Goal: Task Accomplishment & Management: Manage account settings

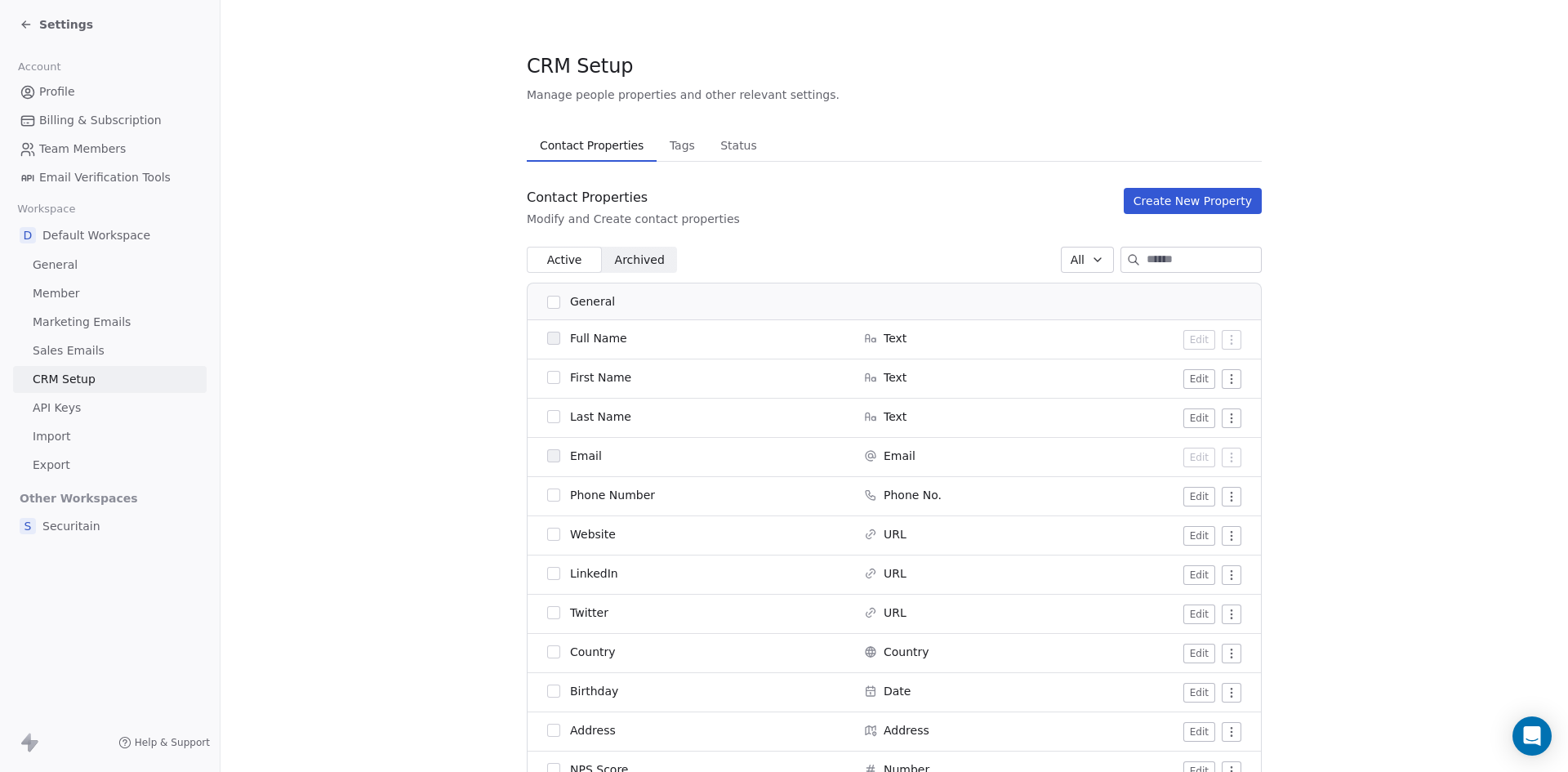
click at [36, 24] on div "Settings" at bounding box center [56, 24] width 73 height 16
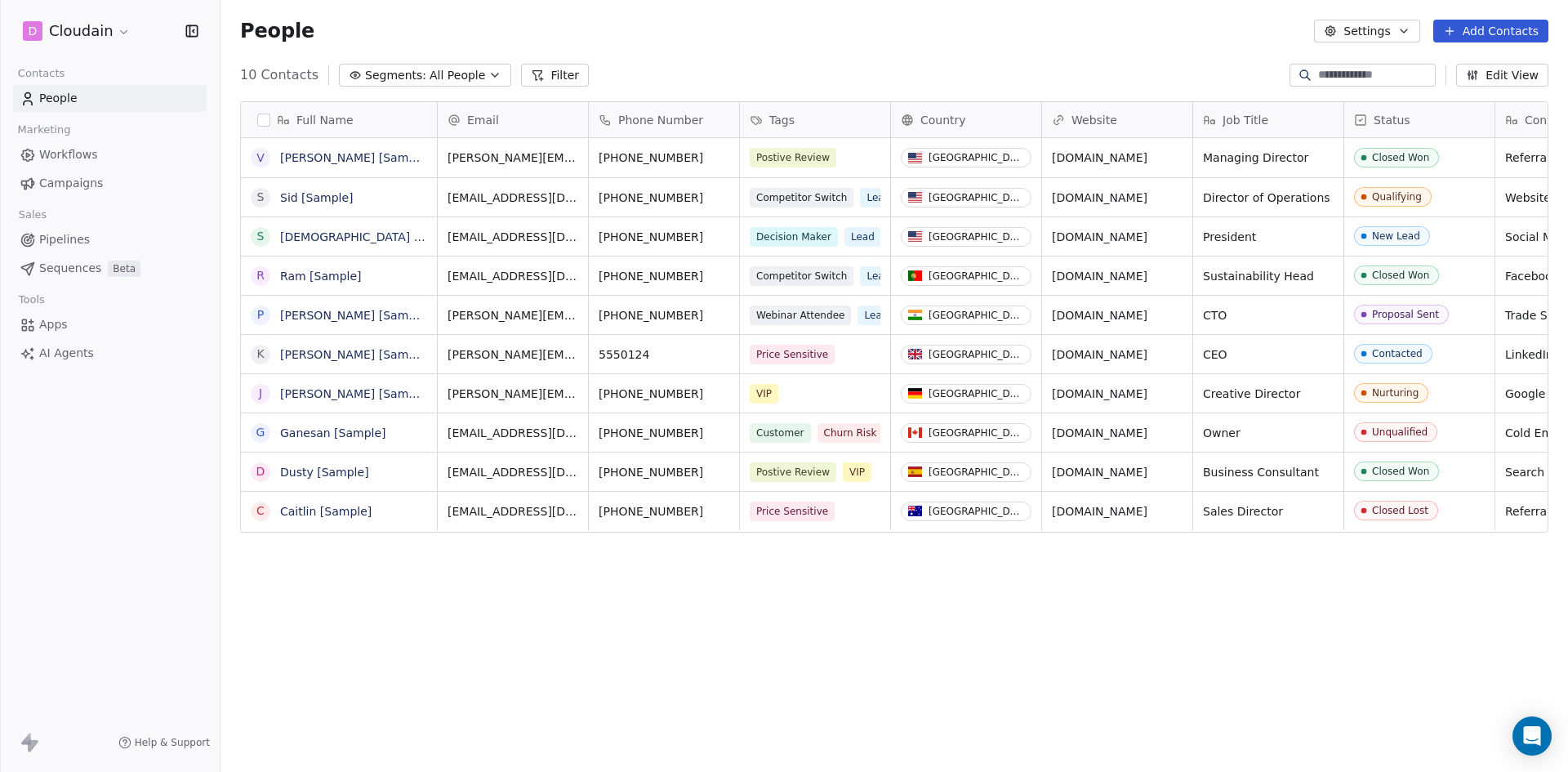
scroll to position [667, 1336]
drag, startPoint x: 1314, startPoint y: 483, endPoint x: 1317, endPoint y: 550, distance: 67.1
click at [1317, 550] on div "Full Name V [PERSON_NAME] [Sample] S [PERSON_NAME] [Sample] S [PERSON_NAME] [Sa…" at bounding box center [894, 428] width 1347 height 680
click at [1518, 71] on button "Edit View" at bounding box center [1502, 75] width 92 height 23
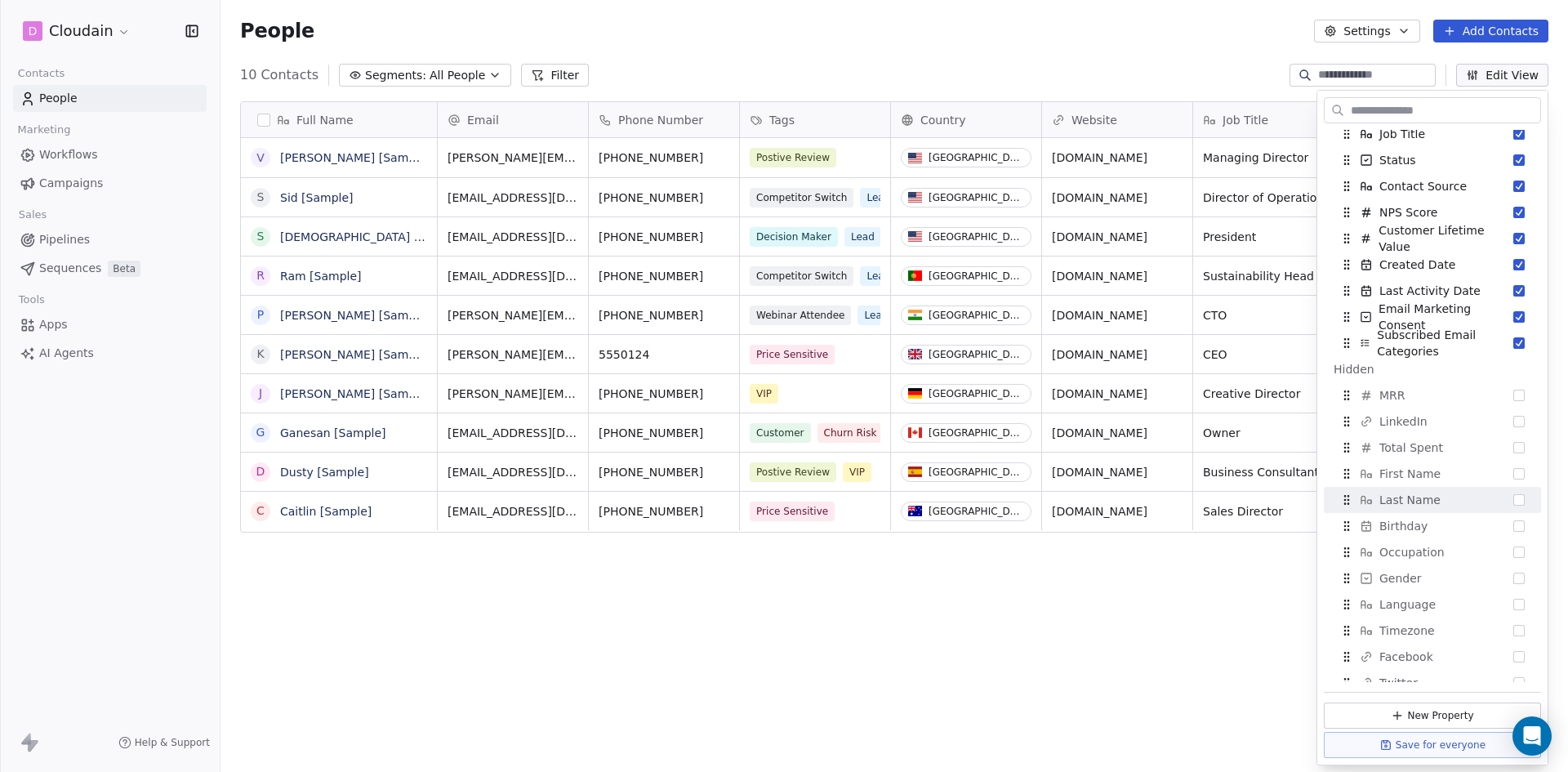
scroll to position [191, 0]
click at [1083, 650] on div "Full Name V [PERSON_NAME] [Sample] S [PERSON_NAME] [Sample] S [PERSON_NAME] [Sa…" at bounding box center [894, 428] width 1347 height 680
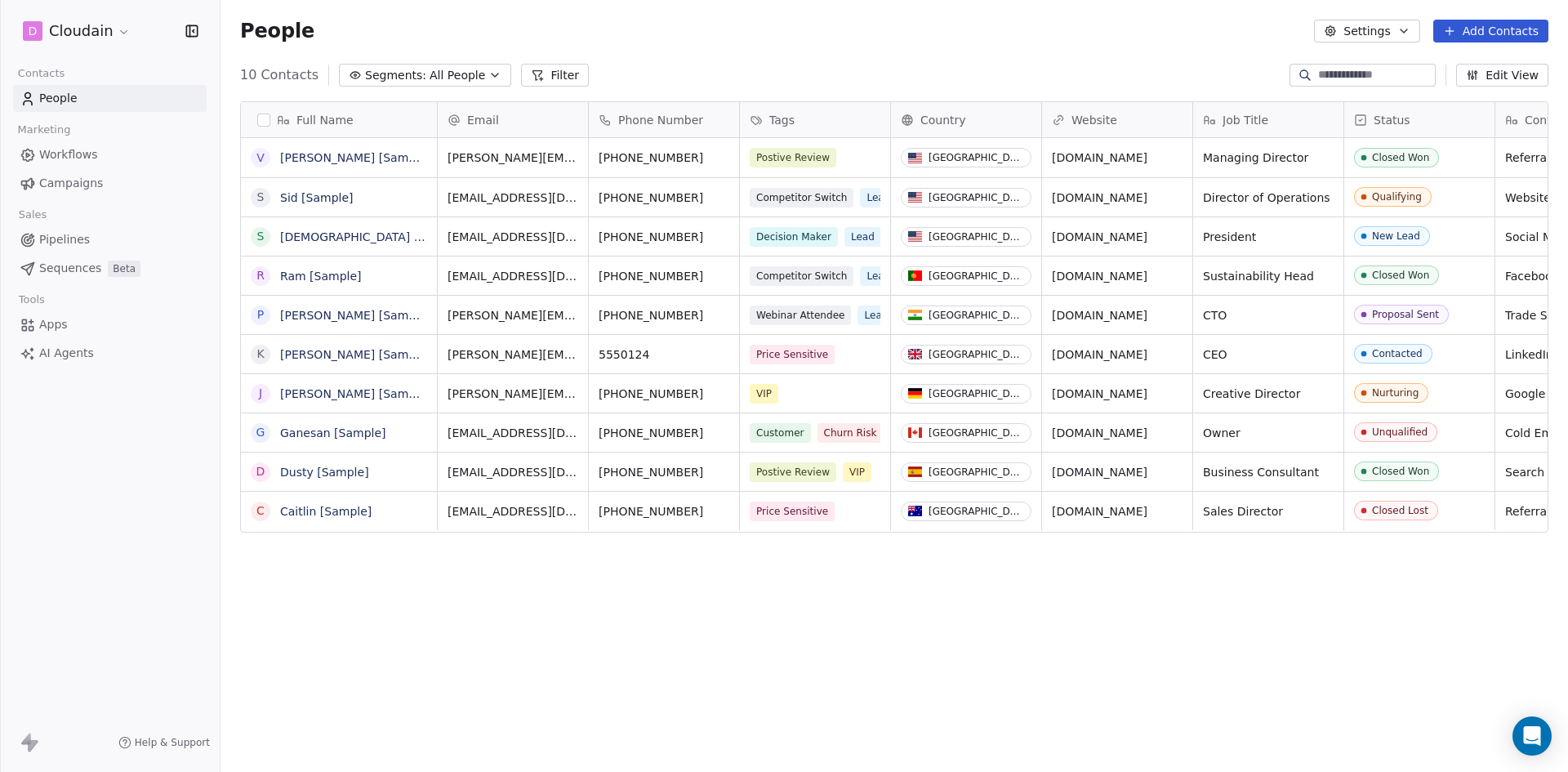
click at [1459, 38] on button "Add Contacts" at bounding box center [1490, 31] width 115 height 23
click at [1463, 61] on span "Create new contact" at bounding box center [1498, 66] width 112 height 17
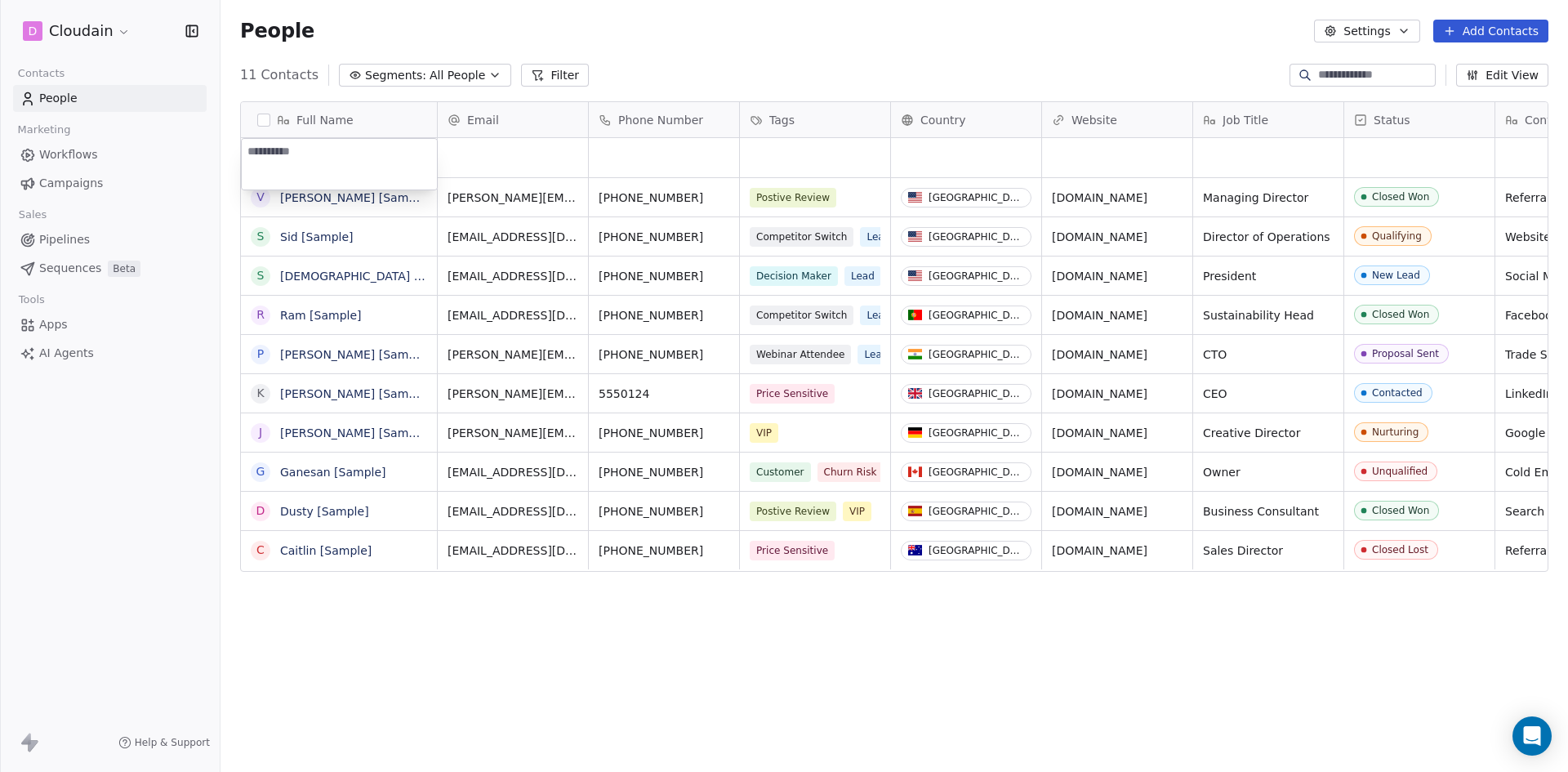
click at [1091, 285] on html "D Cloudain Contacts People Marketing Workflows Campaigns Sales Pipelines Sequen…" at bounding box center [784, 386] width 1568 height 772
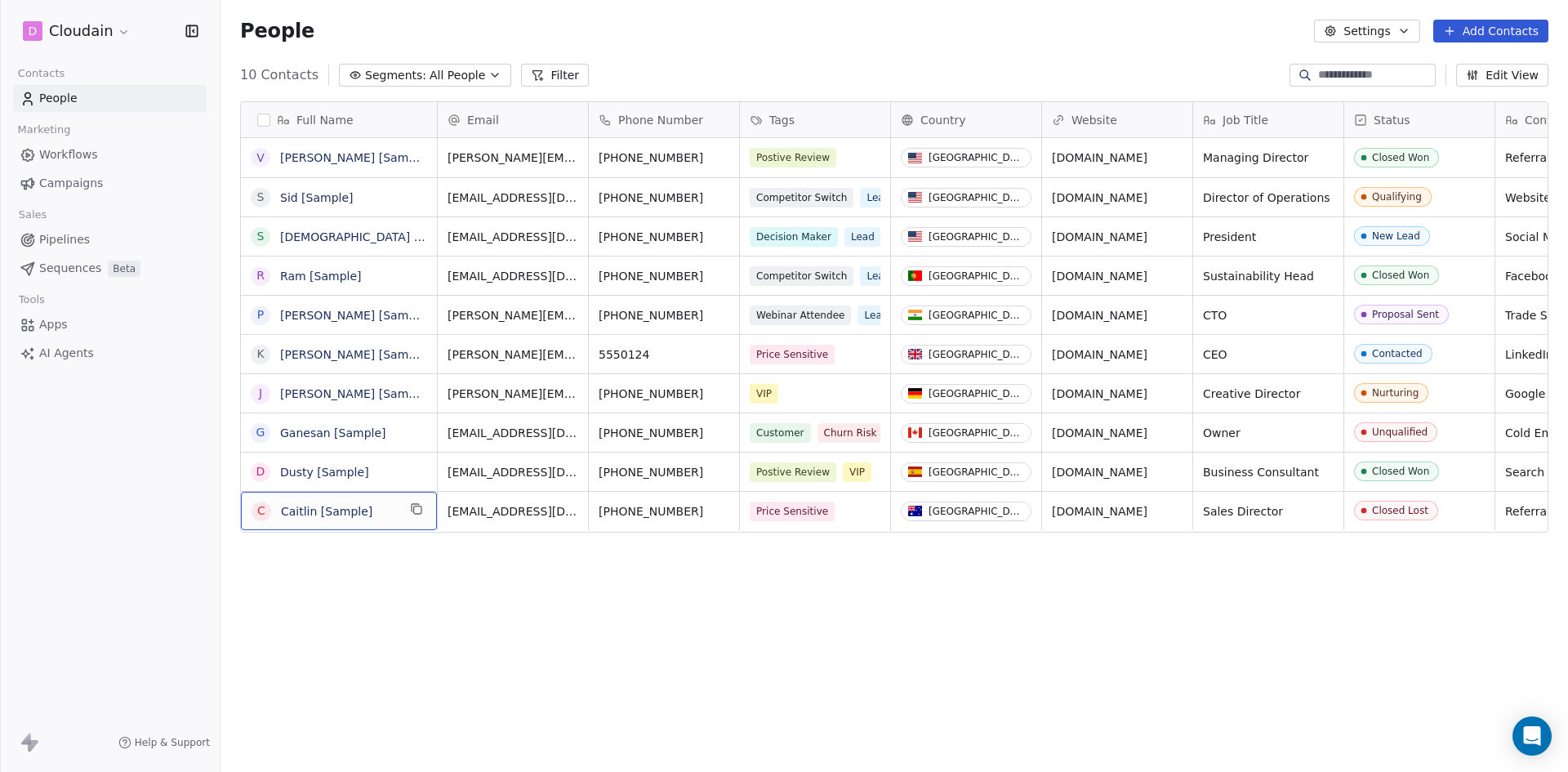
click at [260, 128] on div "Full Name" at bounding box center [338, 120] width 173 height 16
click at [260, 128] on html "D Cloudain Contacts People Marketing Workflows Campaigns Sales Pipelines Sequen…" at bounding box center [784, 386] width 1568 height 772
click at [261, 317] on button "grid" at bounding box center [260, 315] width 13 height 13
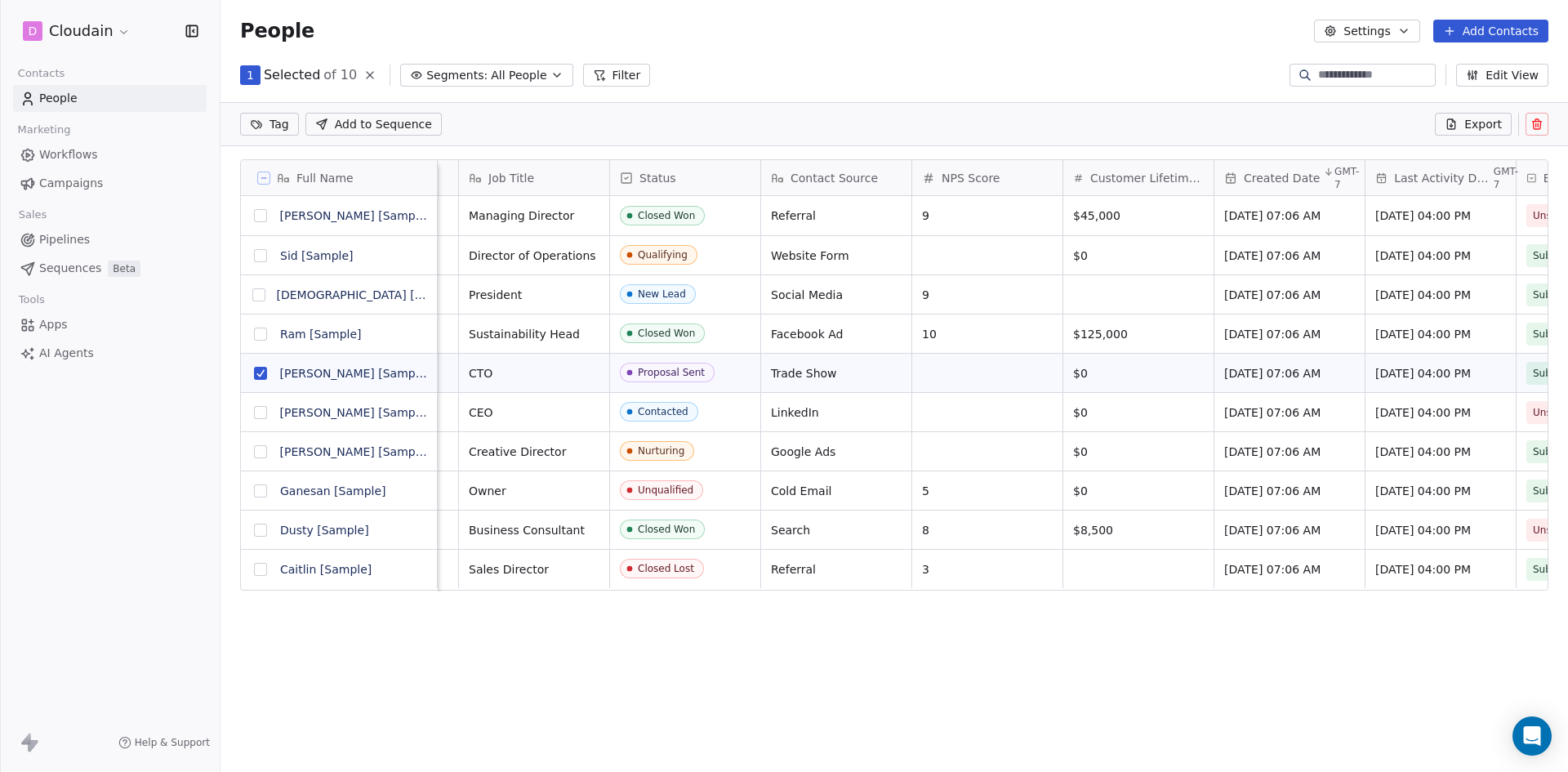
scroll to position [0, 735]
click at [1542, 124] on icon at bounding box center [1537, 124] width 13 height 13
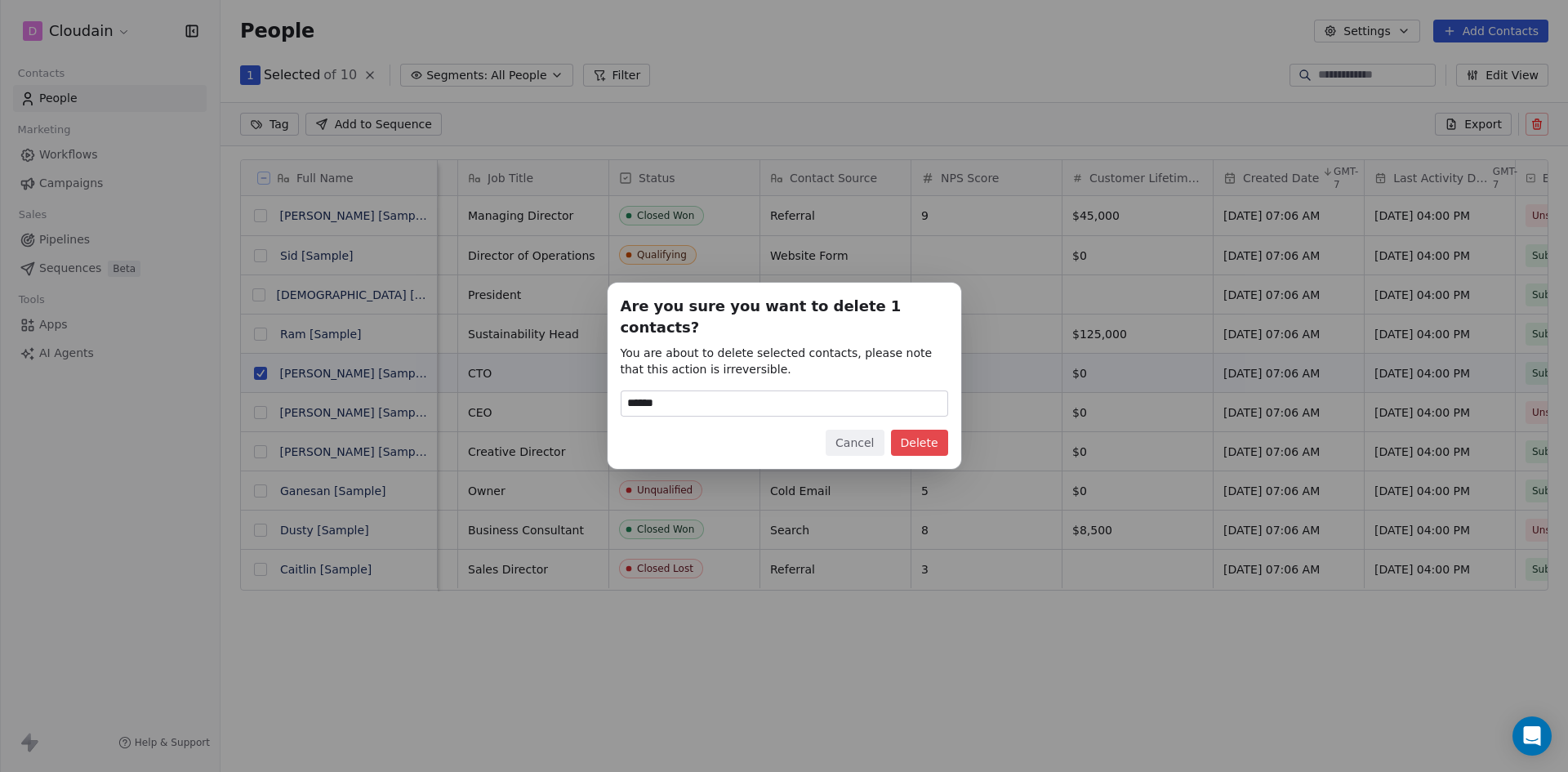
type input "******"
click at [917, 430] on button "Delete" at bounding box center [919, 442] width 57 height 26
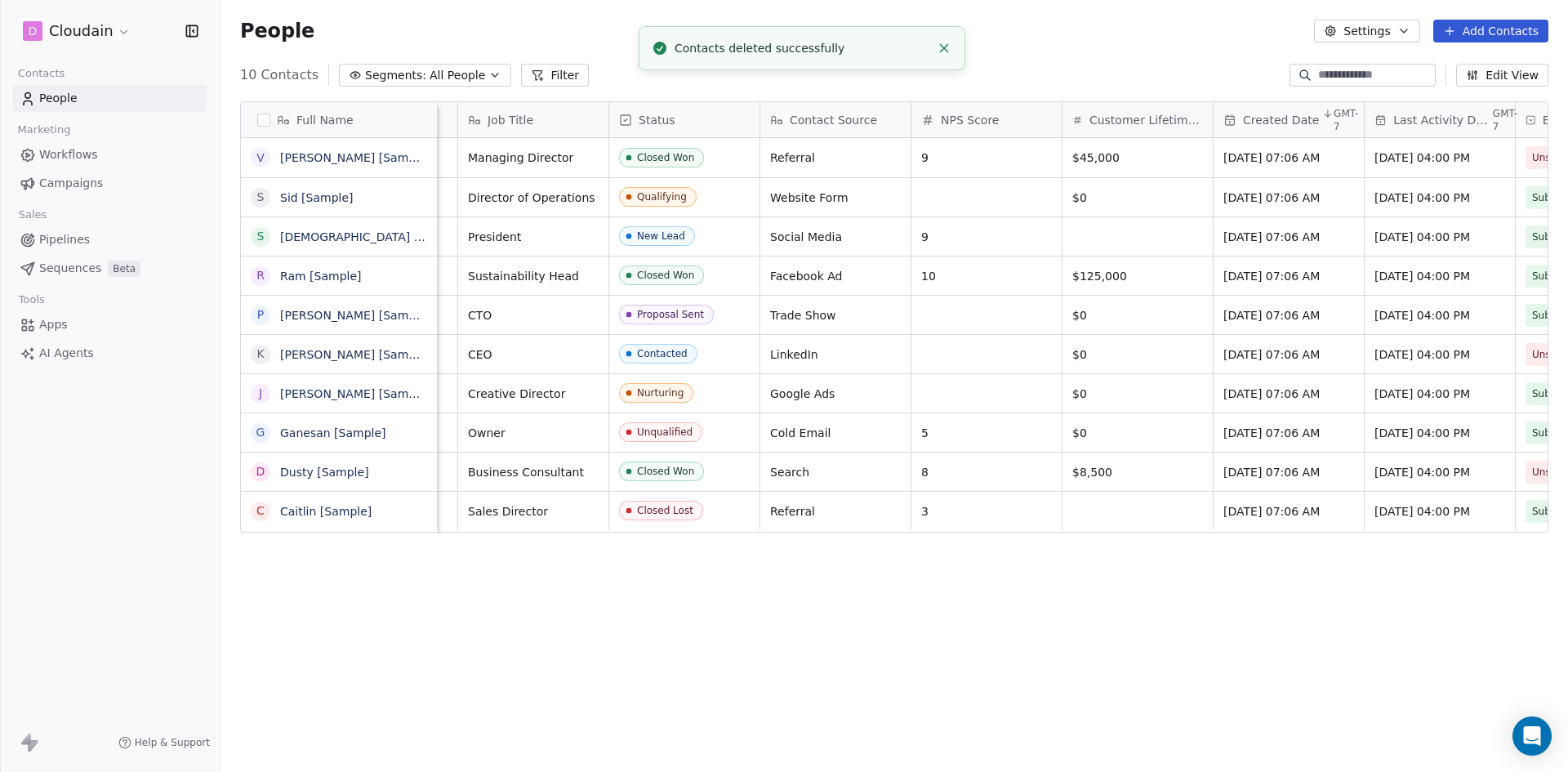
scroll to position [667, 1336]
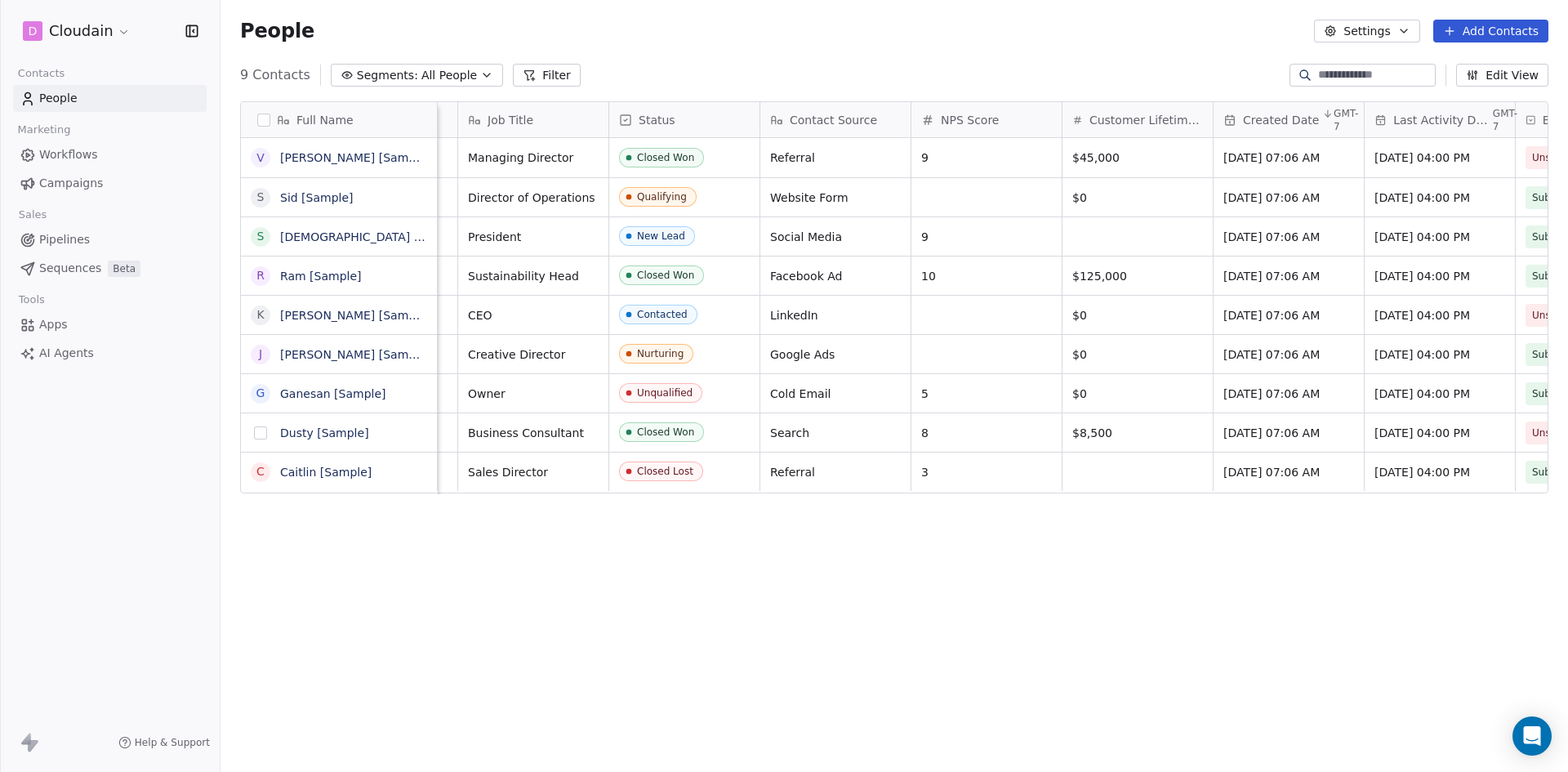
click at [259, 438] on button "grid" at bounding box center [260, 432] width 13 height 13
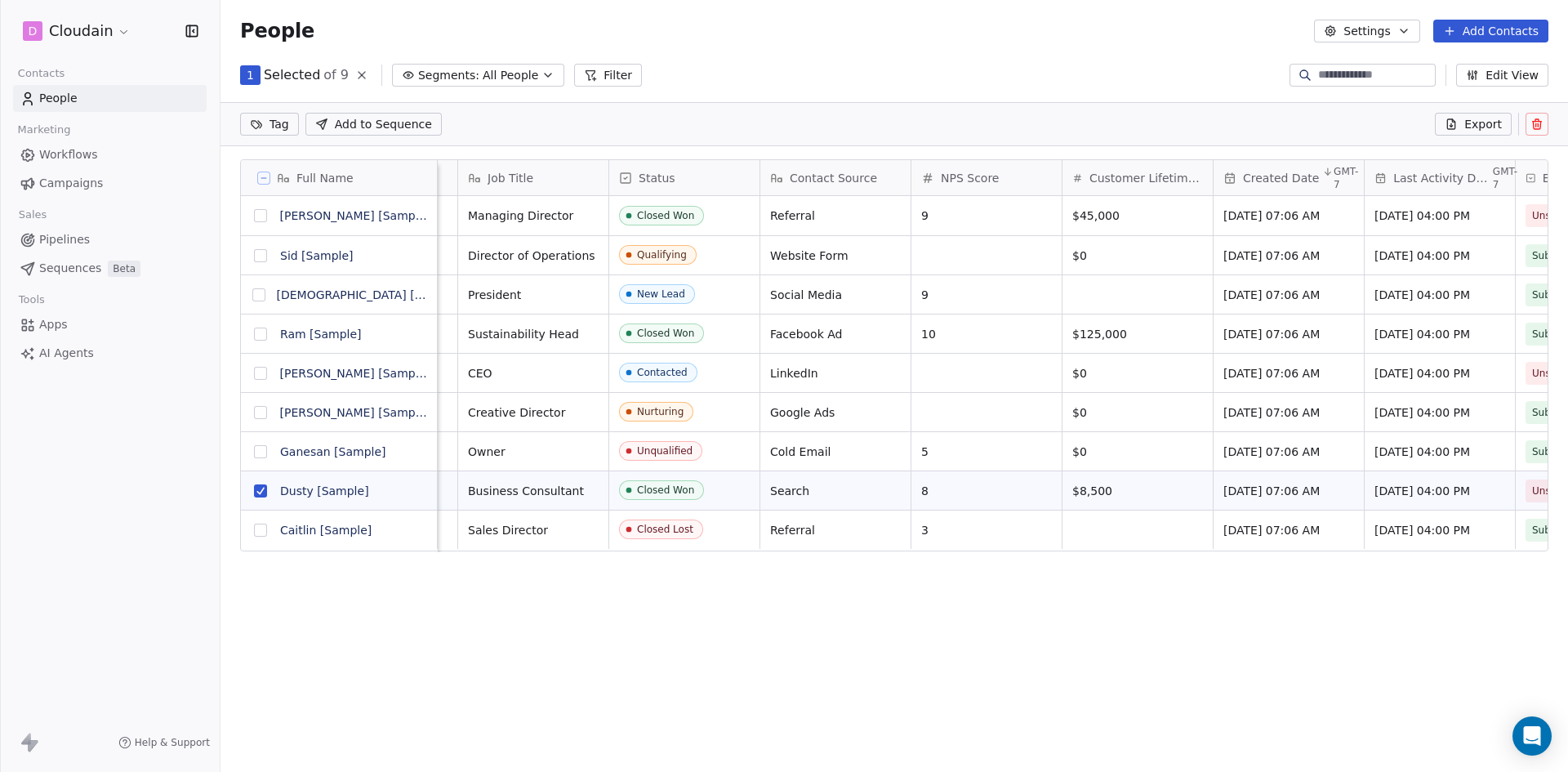
scroll to position [609, 1336]
click at [264, 491] on button "grid" at bounding box center [260, 491] width 13 height 13
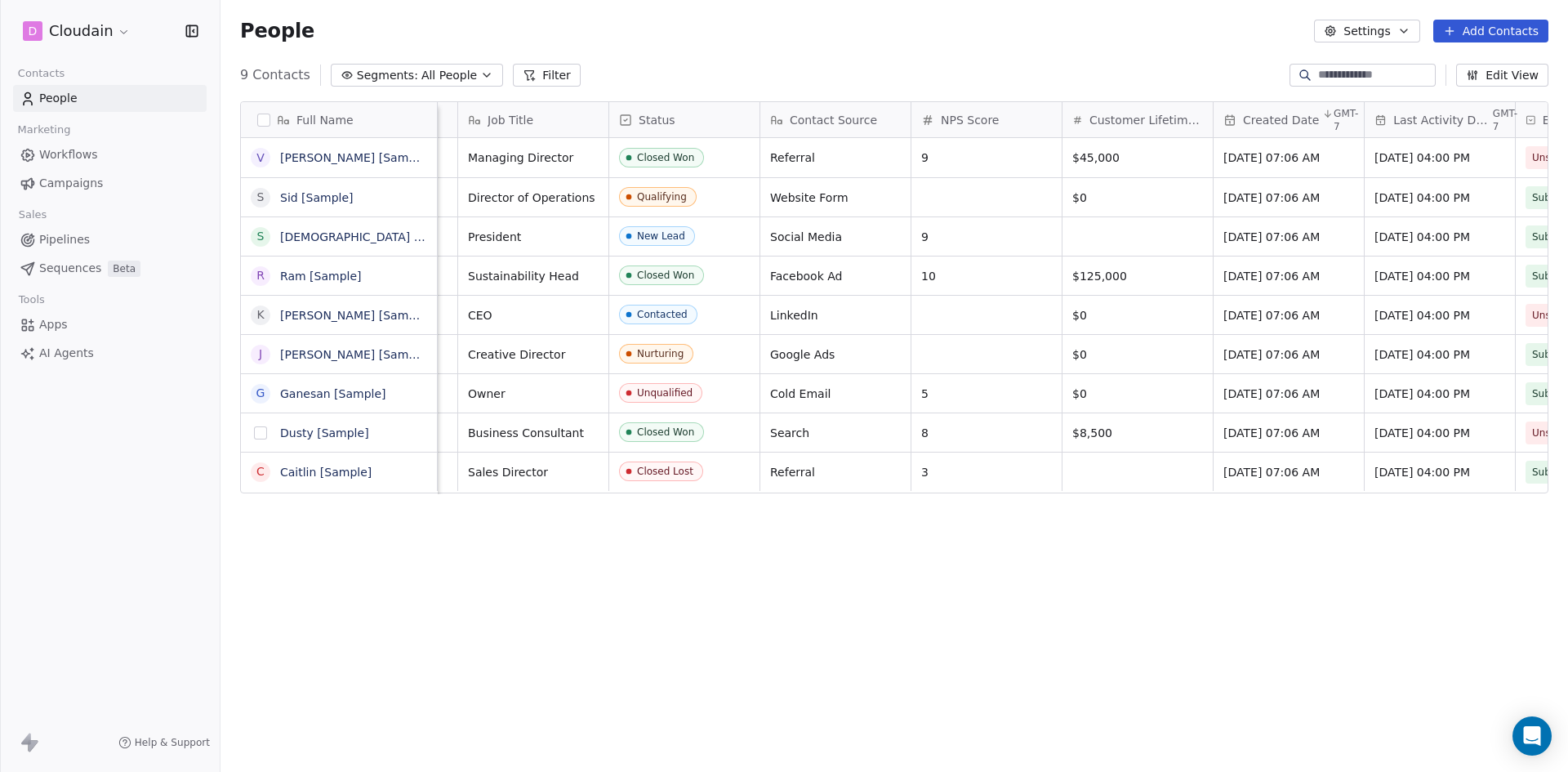
scroll to position [667, 1336]
click at [1368, 24] on button "Settings" at bounding box center [1367, 31] width 105 height 23
click at [1389, 71] on span "Contact Properties" at bounding box center [1412, 66] width 106 height 17
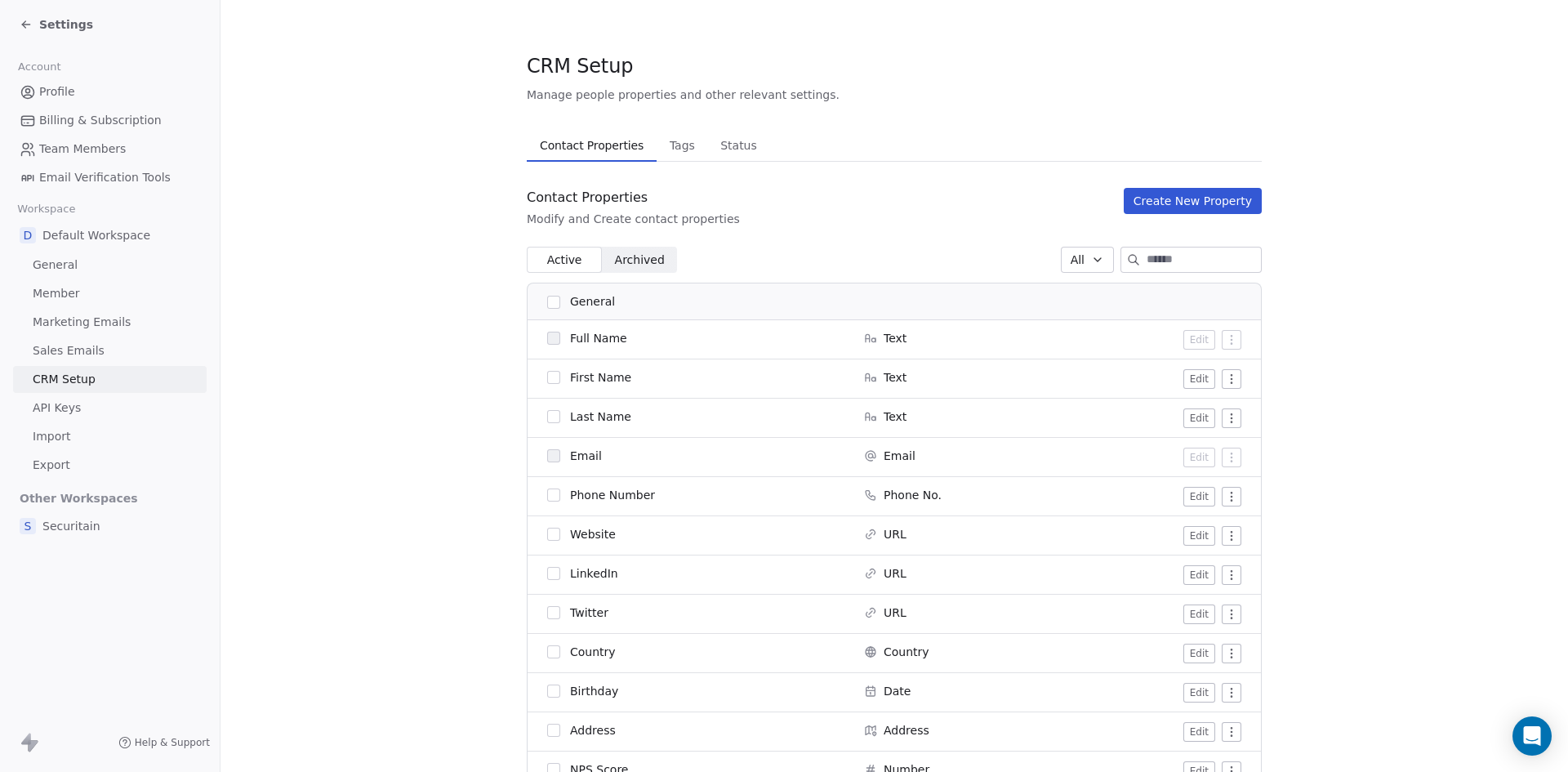
click at [78, 115] on span "Billing & Subscription" at bounding box center [100, 120] width 122 height 17
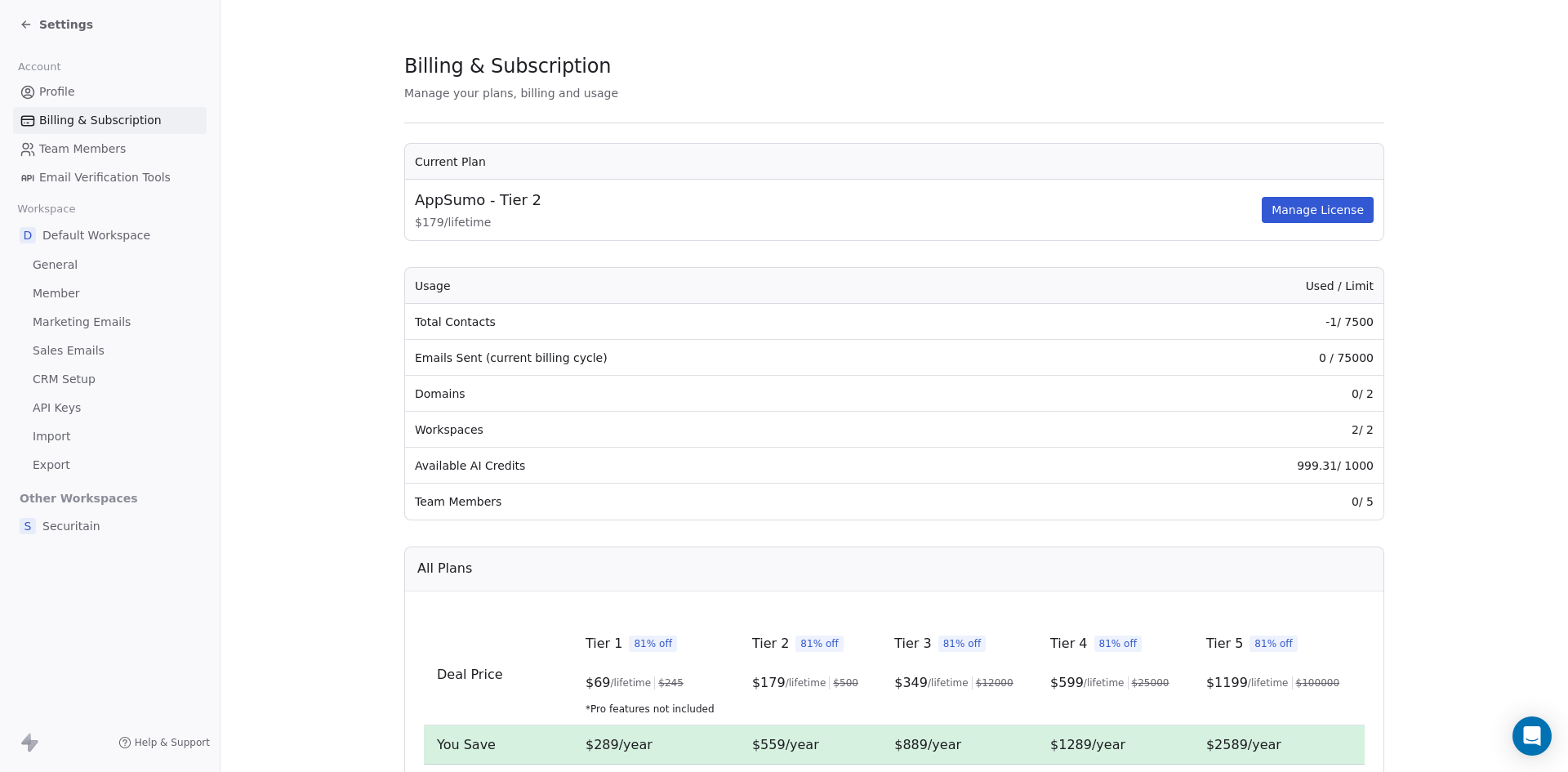
click at [49, 89] on span "Profile" at bounding box center [57, 91] width 36 height 17
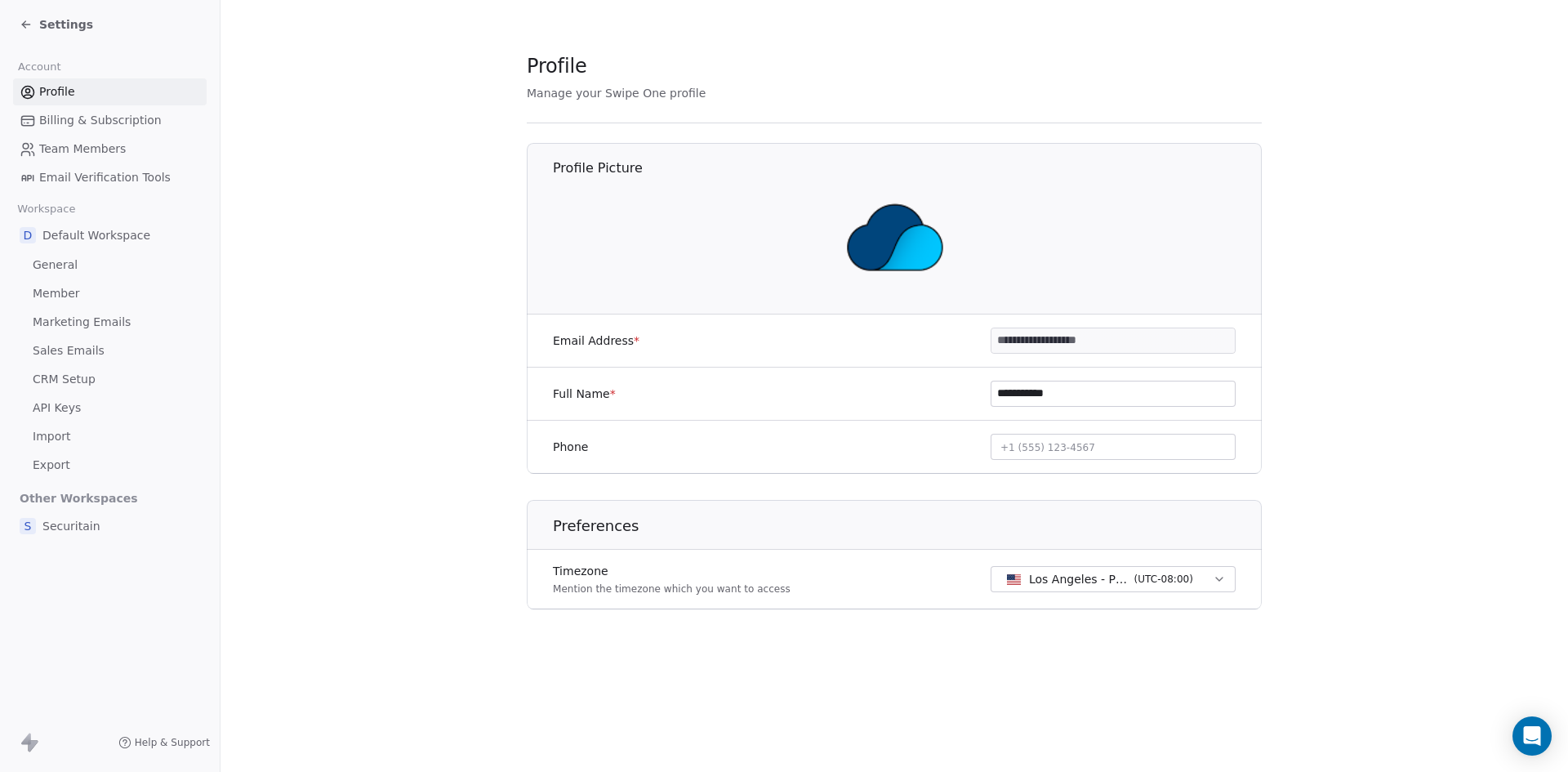
click at [98, 155] on span "Team Members" at bounding box center [82, 148] width 87 height 17
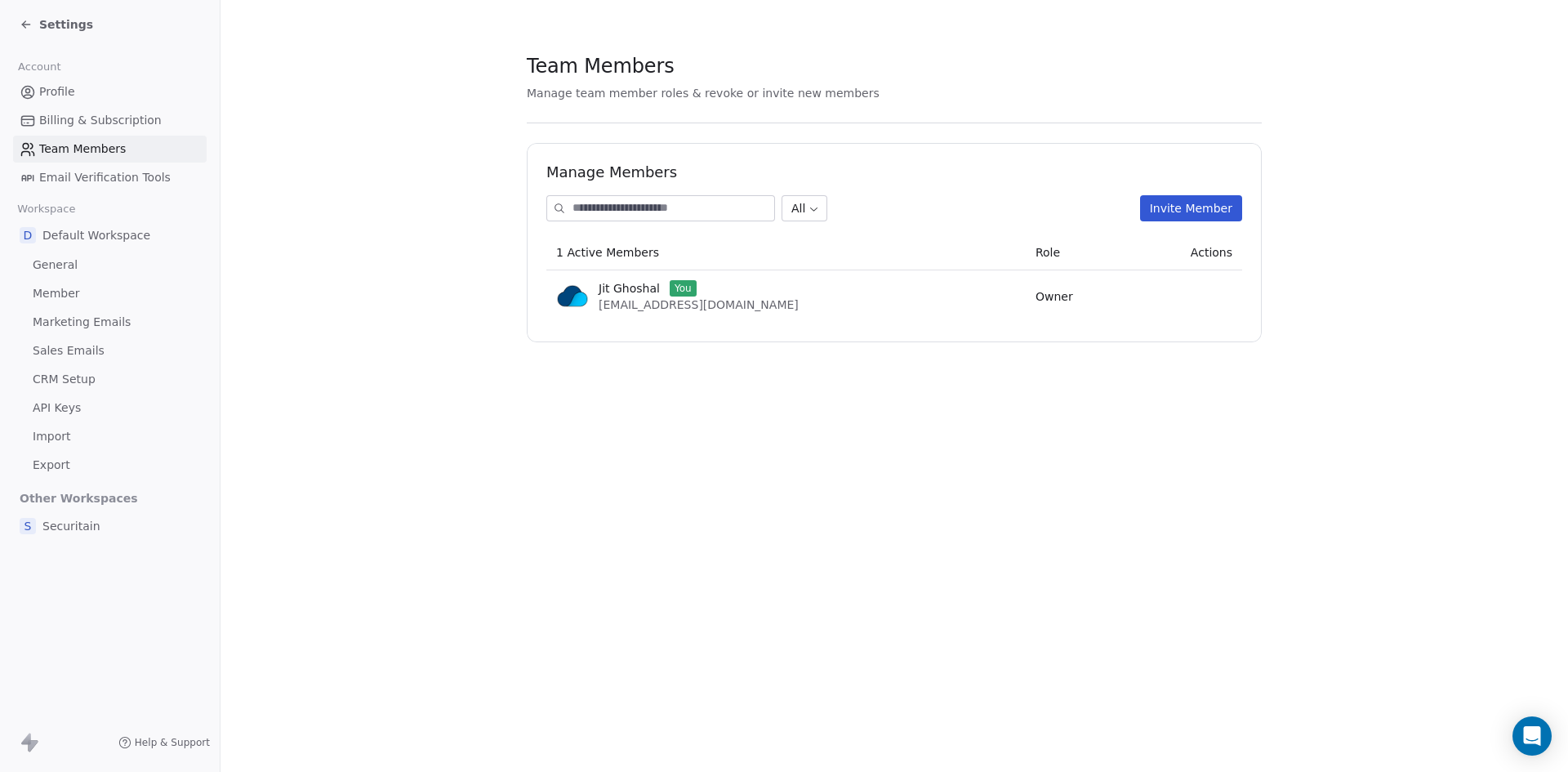
click at [1188, 204] on button "Invite Member" at bounding box center [1191, 207] width 102 height 26
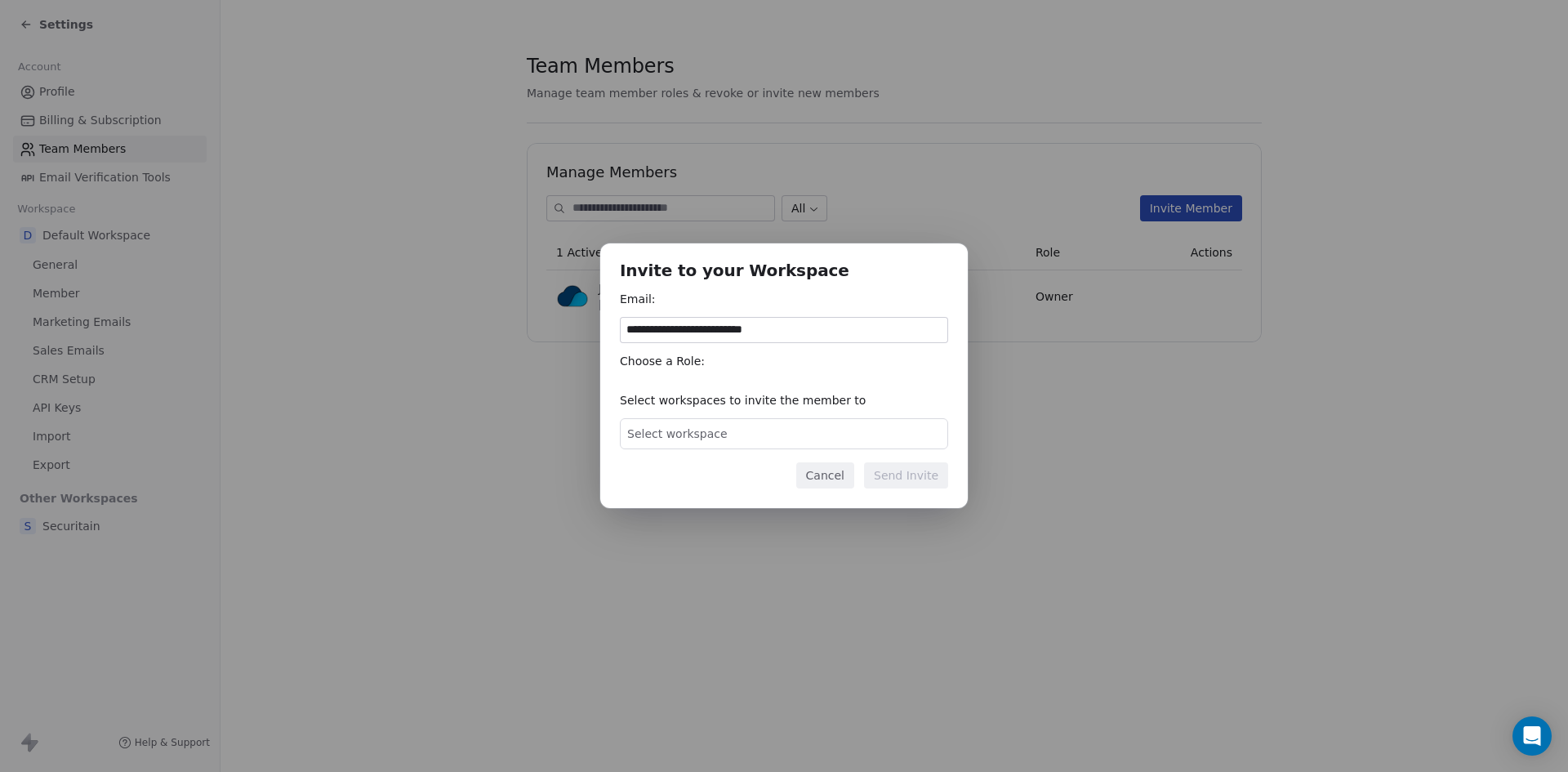
type input "**********"
click at [788, 431] on div "Select workspace" at bounding box center [784, 433] width 329 height 31
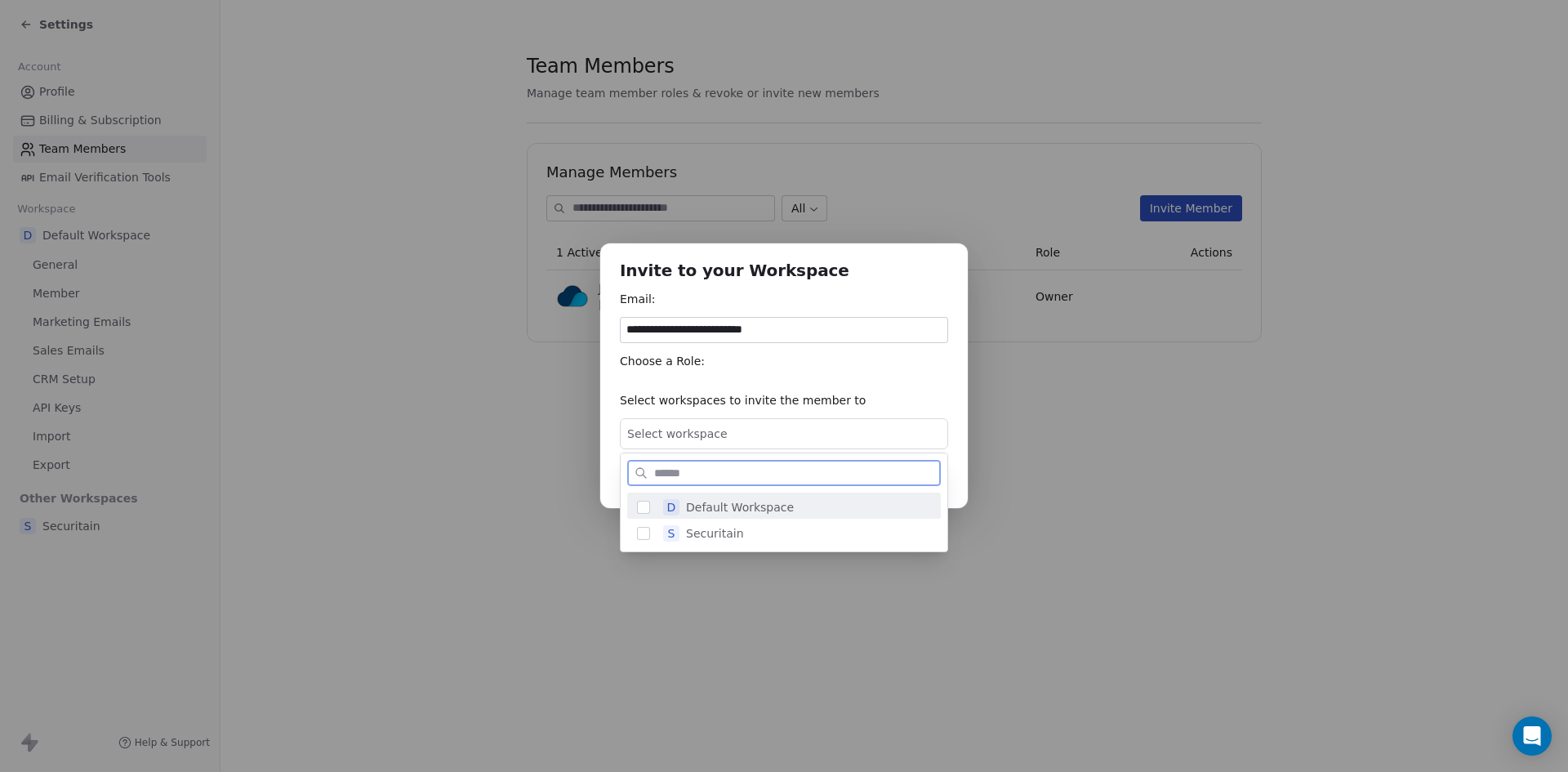
click at [642, 505] on button "Suggestions" at bounding box center [643, 507] width 13 height 13
click at [644, 540] on div "S Securitain" at bounding box center [784, 532] width 314 height 26
click at [836, 395] on div "**********" at bounding box center [784, 385] width 1568 height 337
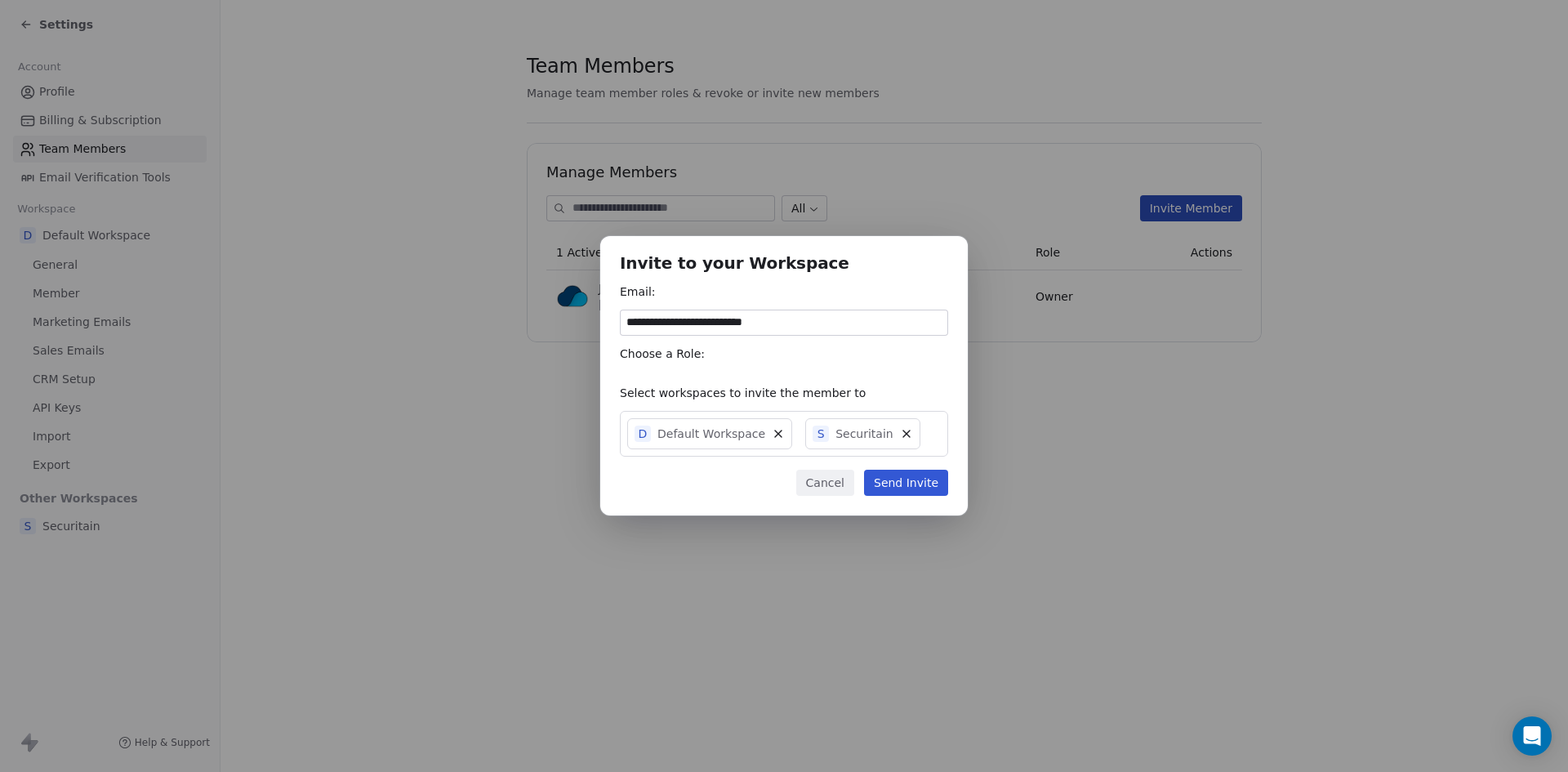
click at [910, 491] on button "Send Invite" at bounding box center [906, 482] width 84 height 26
